Goal: Navigation & Orientation: Find specific page/section

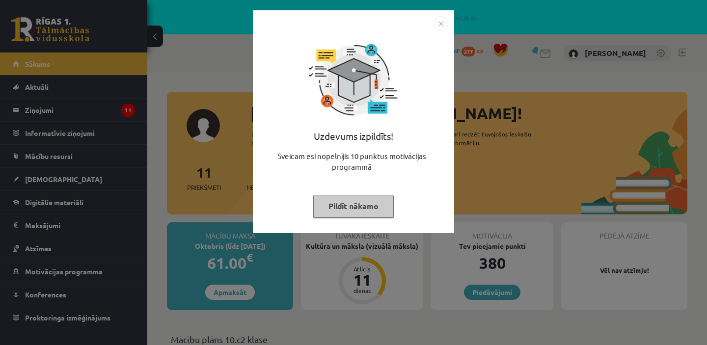
click at [357, 205] on button "Pildīt nākamo" at bounding box center [353, 206] width 81 height 23
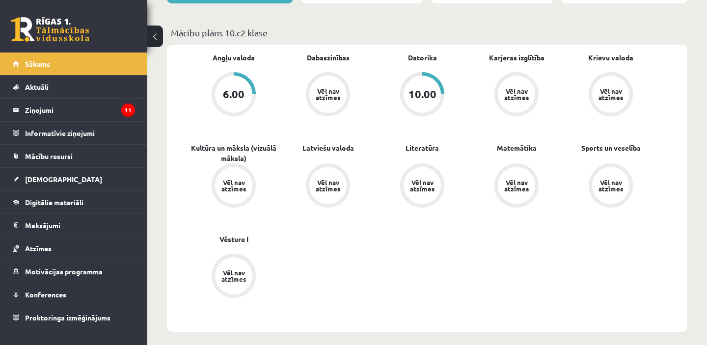
scroll to position [290, 0]
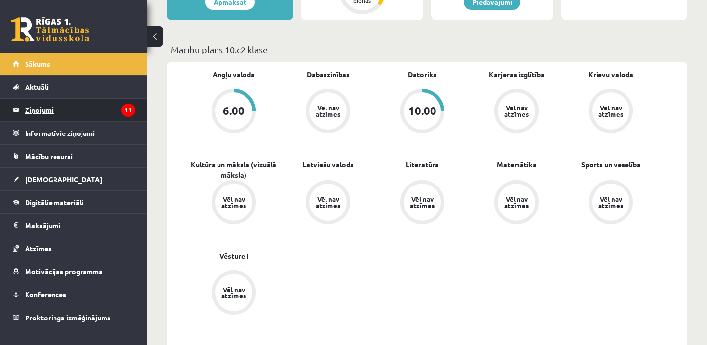
click at [109, 115] on legend "Ziņojumi 11" at bounding box center [80, 110] width 110 height 23
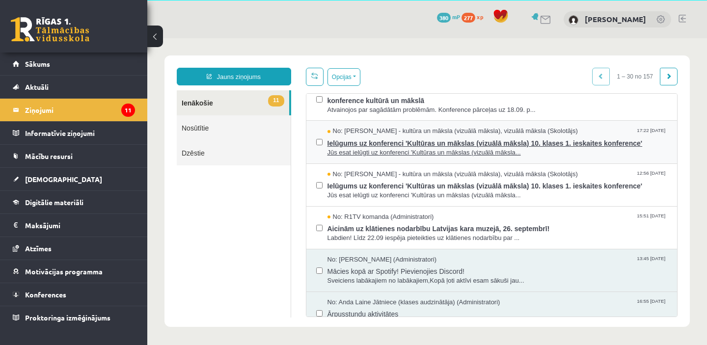
scroll to position [108, 0]
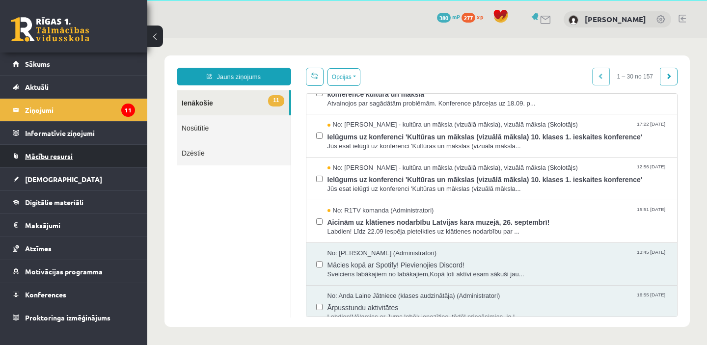
click at [112, 152] on link "Mācību resursi" at bounding box center [74, 156] width 122 height 23
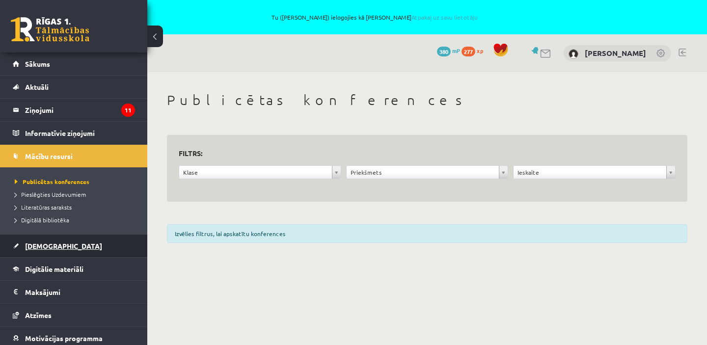
click at [52, 248] on span "[DEMOGRAPHIC_DATA]" at bounding box center [63, 246] width 77 height 9
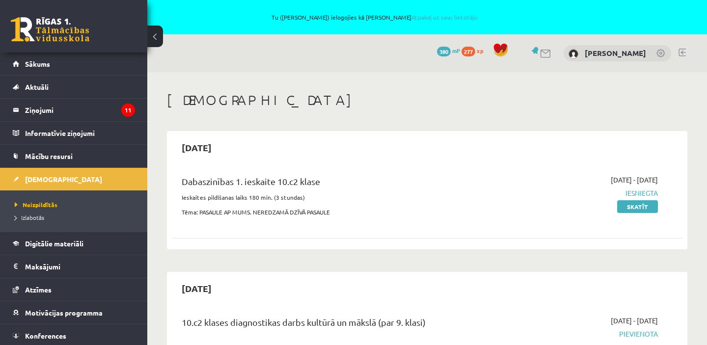
click at [683, 54] on link at bounding box center [682, 53] width 7 height 8
